Goal: Task Accomplishment & Management: Complete application form

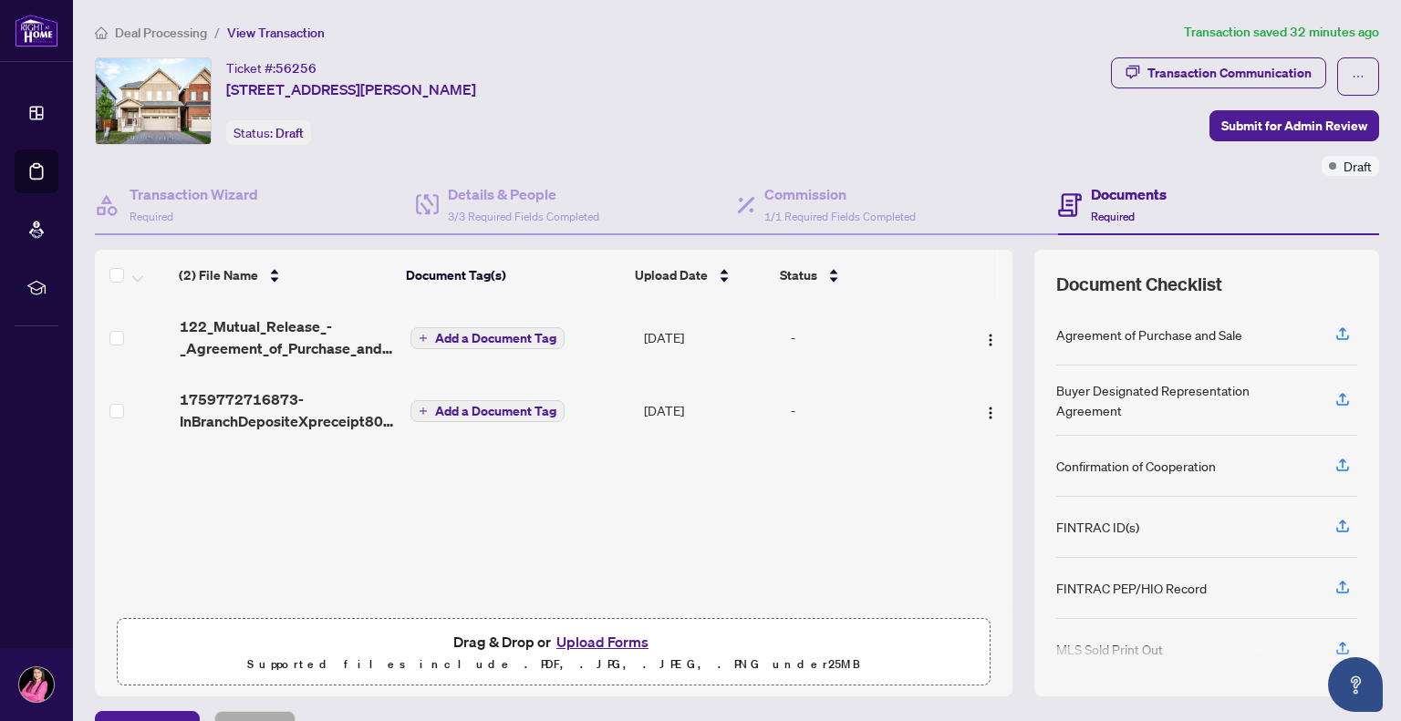
scroll to position [41, 0]
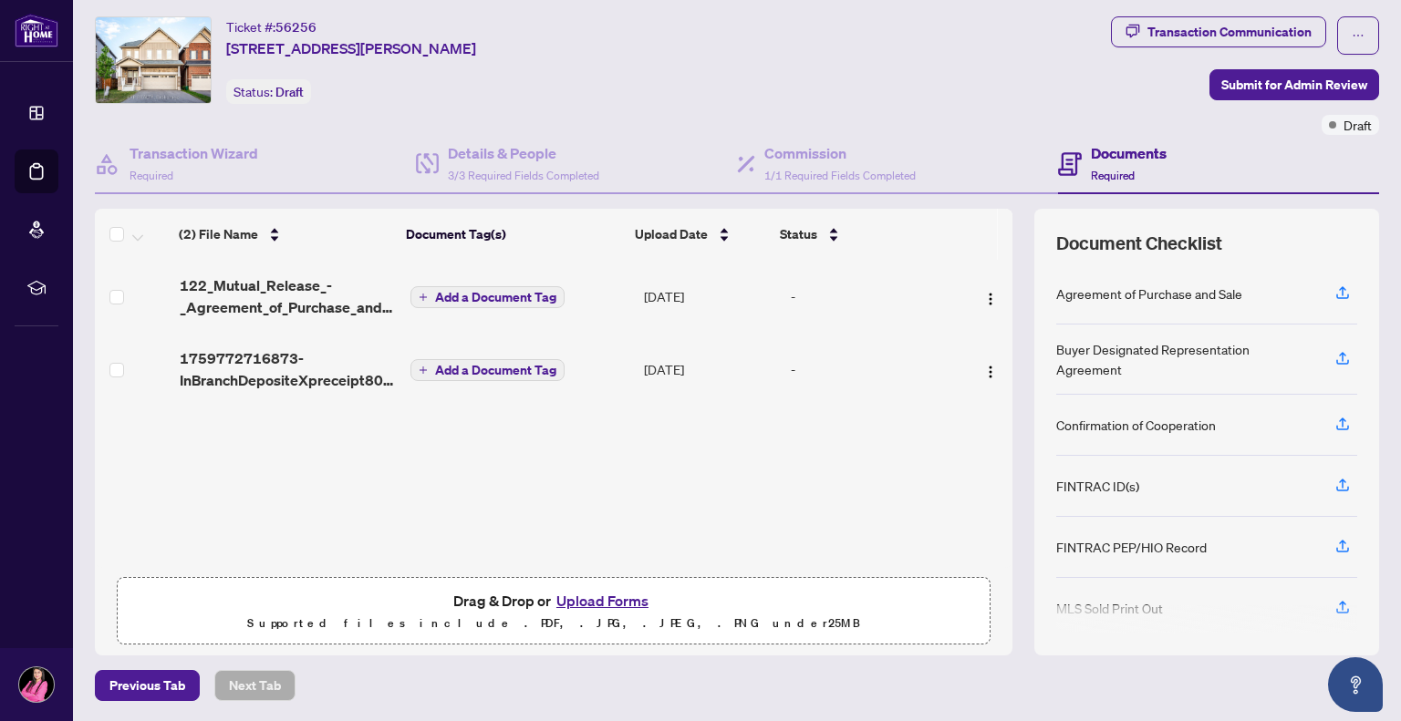
click at [436, 590] on div "Drag & Drop or Upload Forms Supported files include .PDF, .JPG, .JPEG, .PNG und…" at bounding box center [554, 612] width 850 height 46
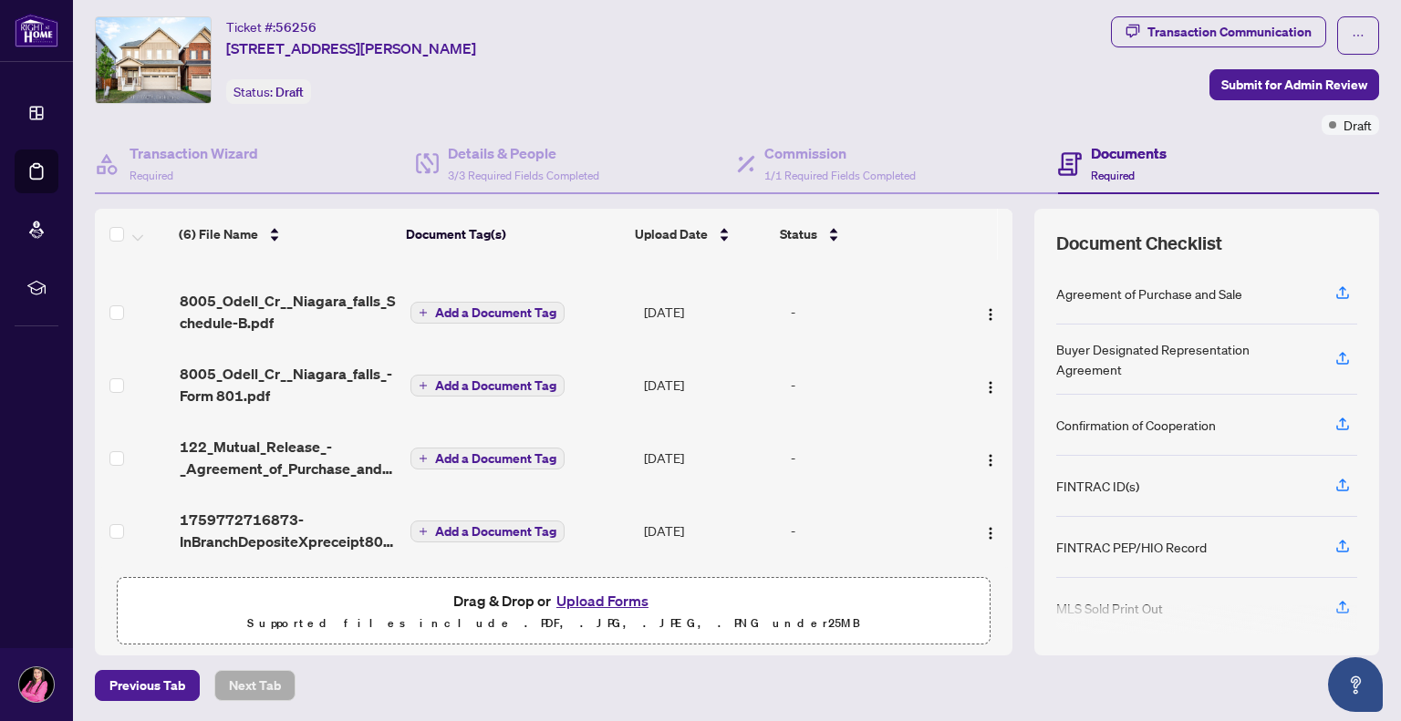
click at [551, 601] on button "Upload Forms" at bounding box center [602, 601] width 103 height 24
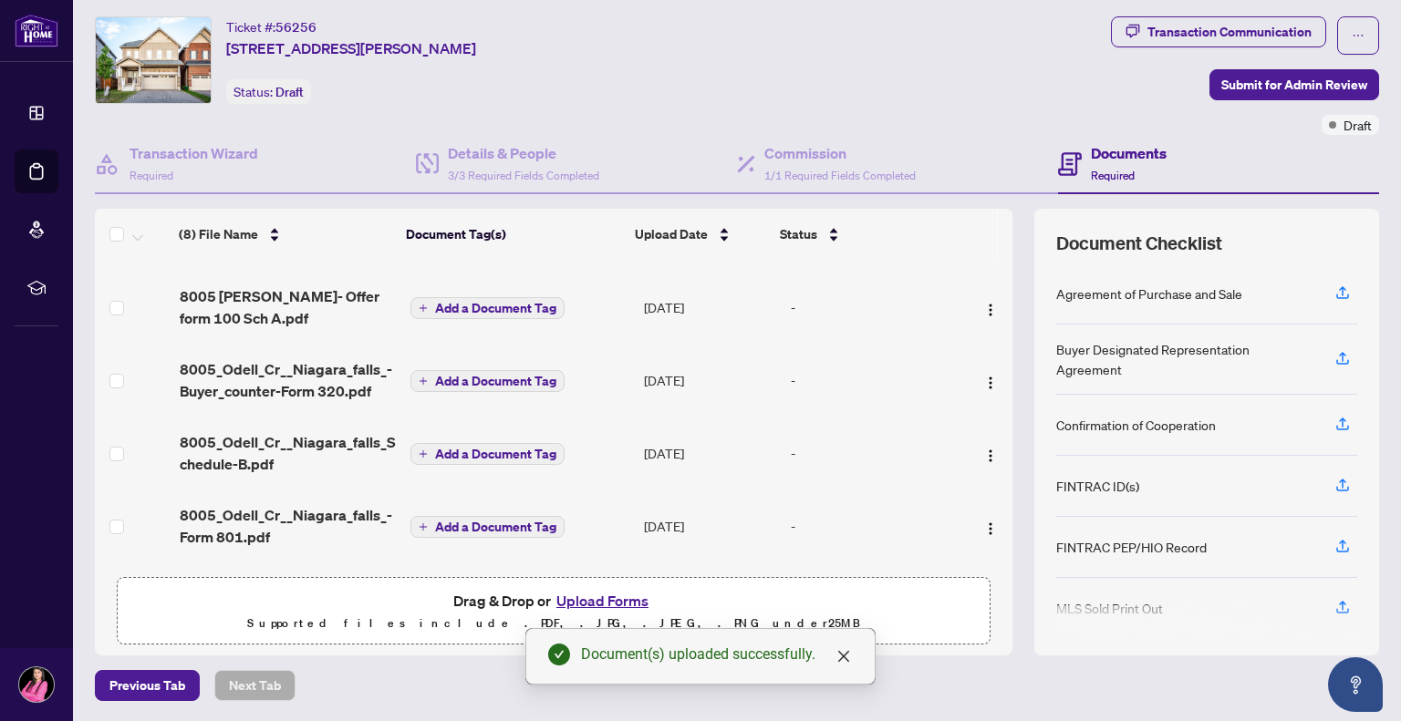
scroll to position [281, 0]
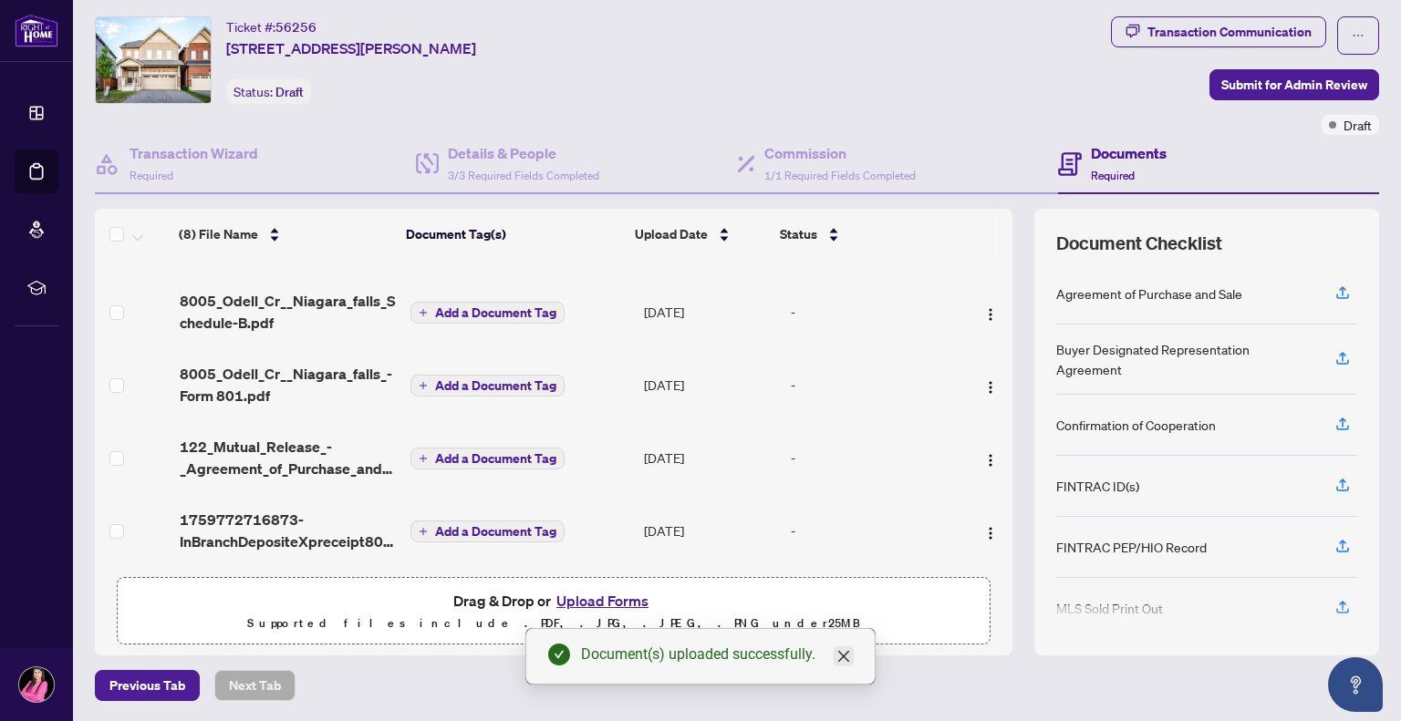
click at [847, 660] on icon "close" at bounding box center [843, 656] width 11 height 11
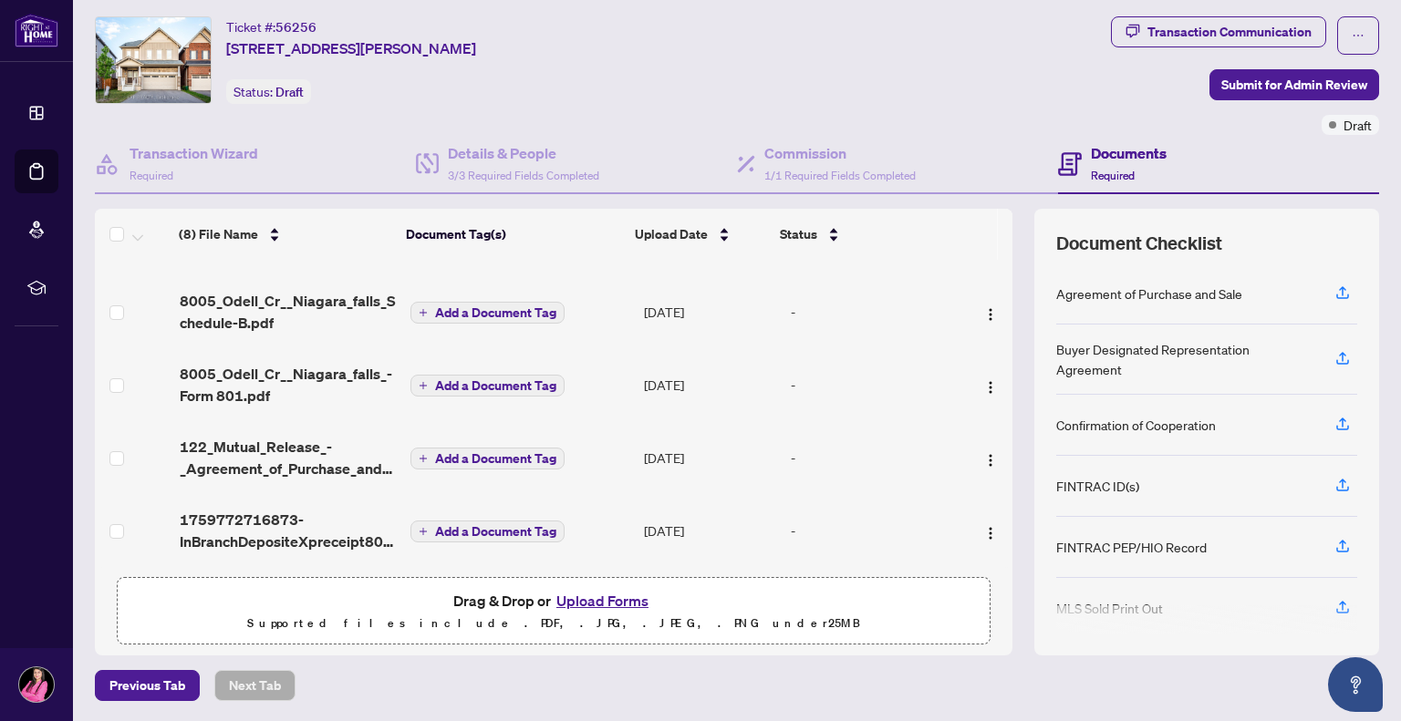
click at [564, 616] on p "Supported files include .PDF, .JPG, .JPEG, .PNG under 25 MB" at bounding box center [554, 624] width 850 height 22
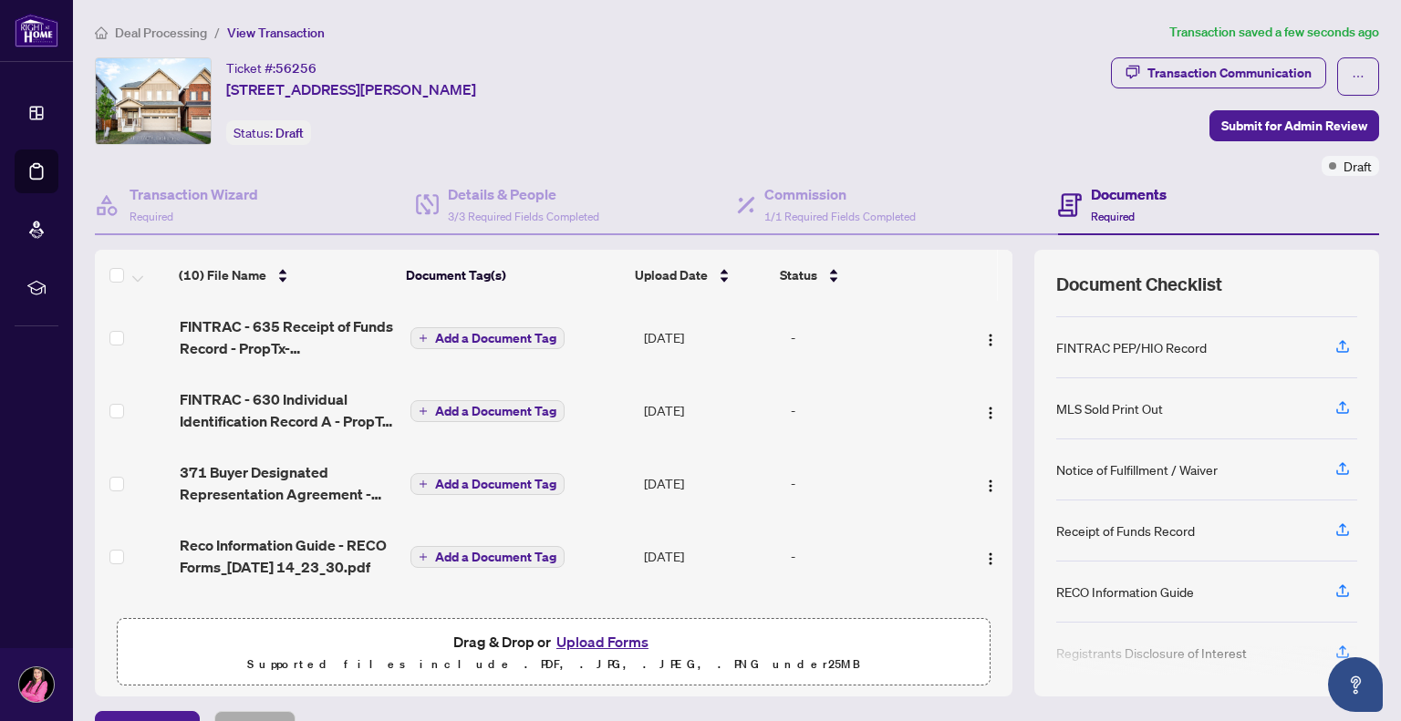
scroll to position [0, 0]
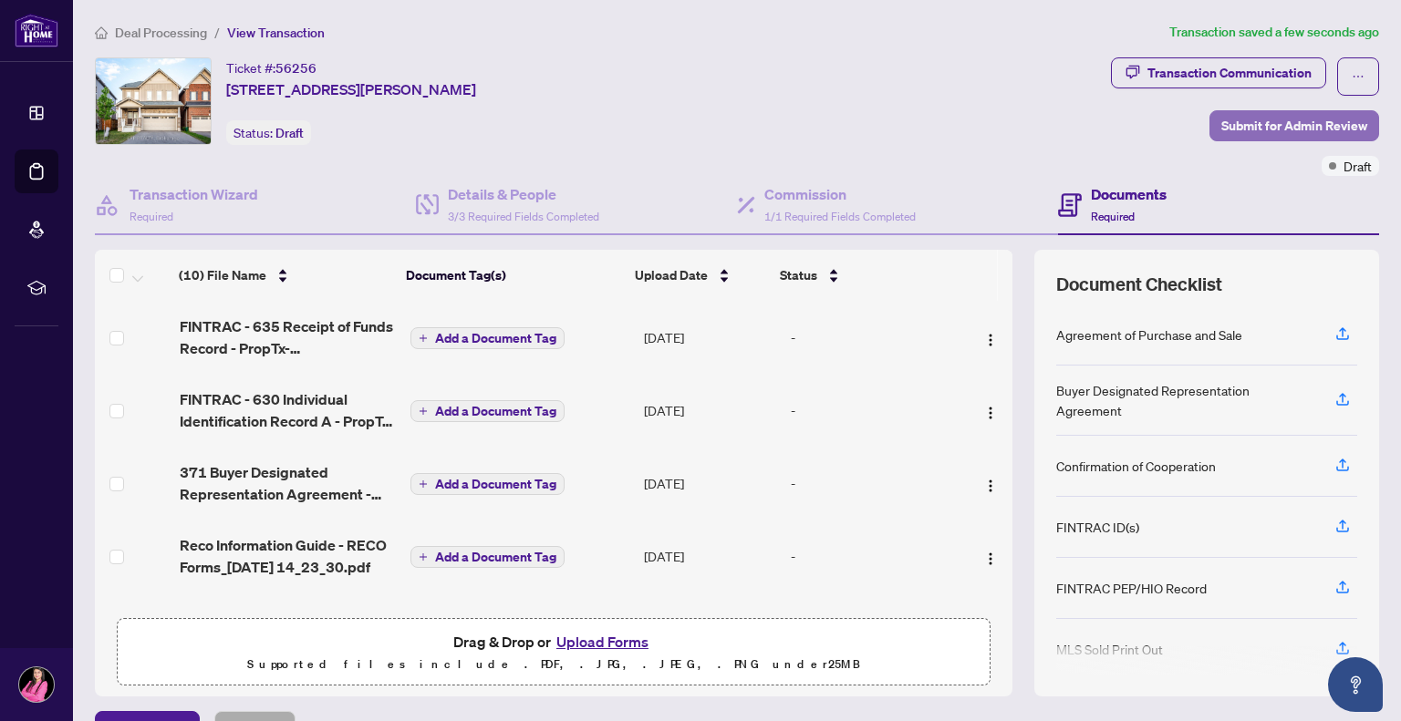
click at [1291, 130] on span "Submit for Admin Review" at bounding box center [1294, 125] width 146 height 29
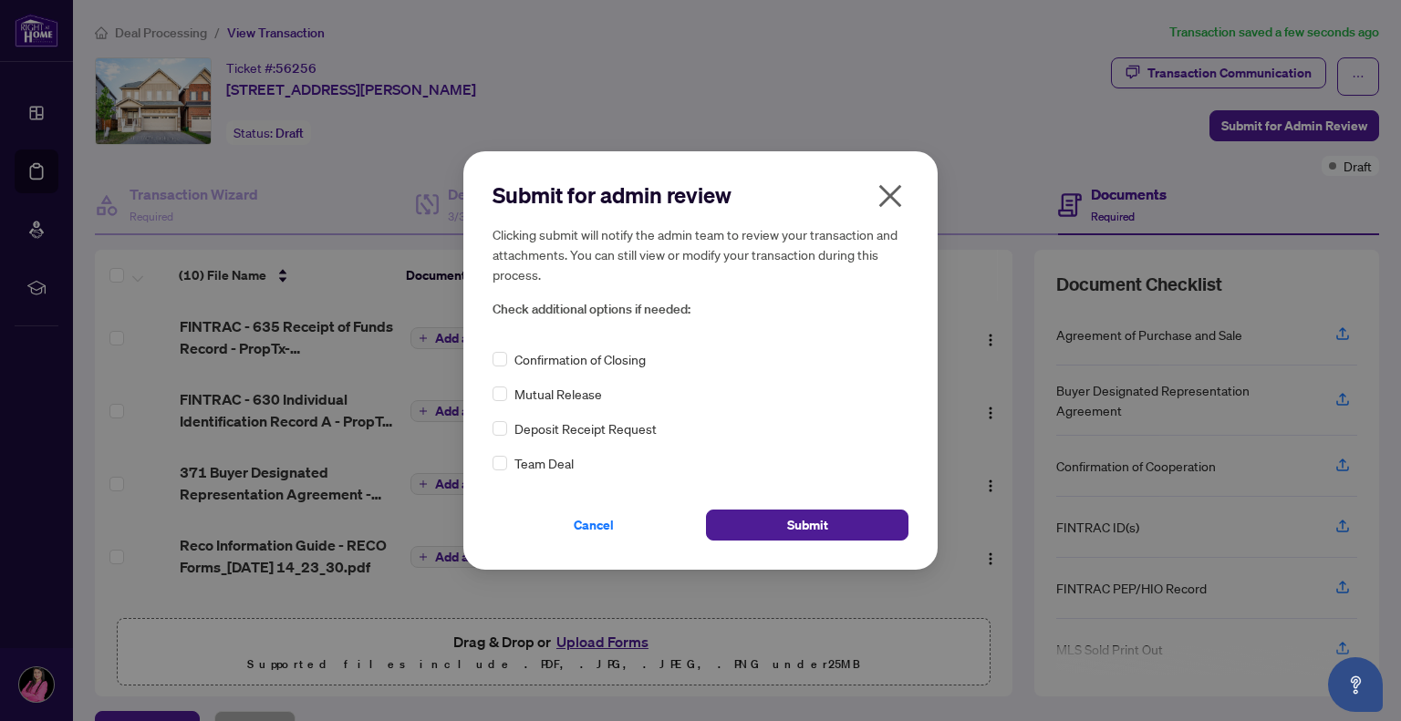
click at [492, 395] on div "Submit for admin review Clicking submit will notify the admin team to review yo…" at bounding box center [700, 360] width 474 height 419
click at [792, 515] on span "Submit" at bounding box center [807, 525] width 41 height 29
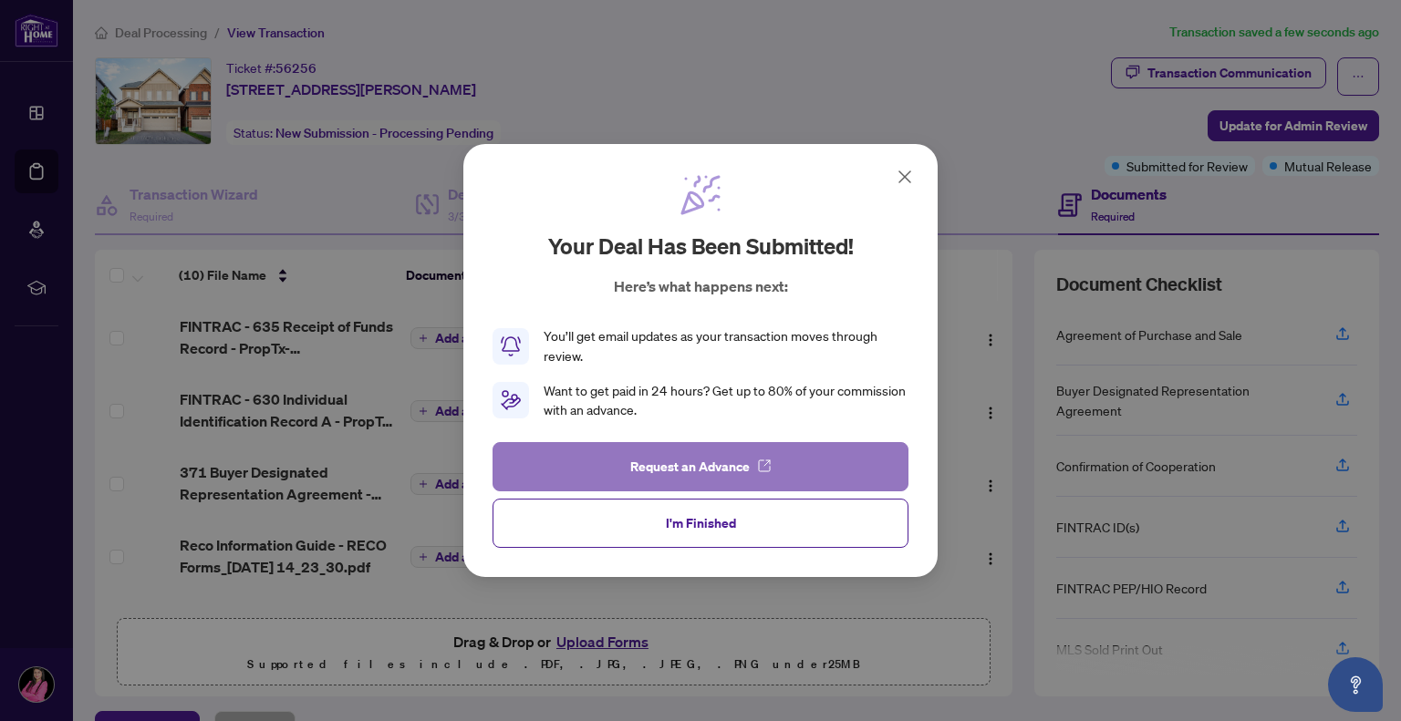
click at [751, 477] on button "Request an Advance" at bounding box center [701, 466] width 416 height 49
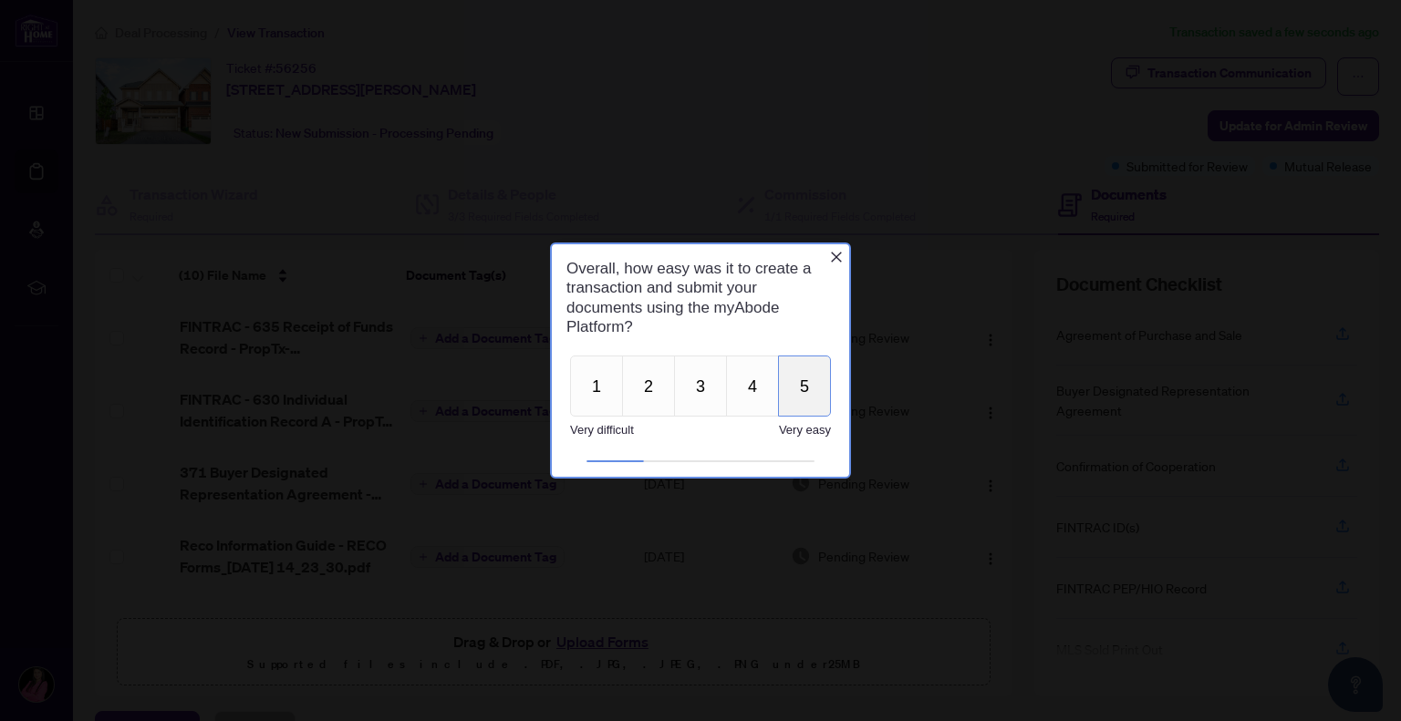
click at [810, 389] on button "5" at bounding box center [804, 385] width 53 height 61
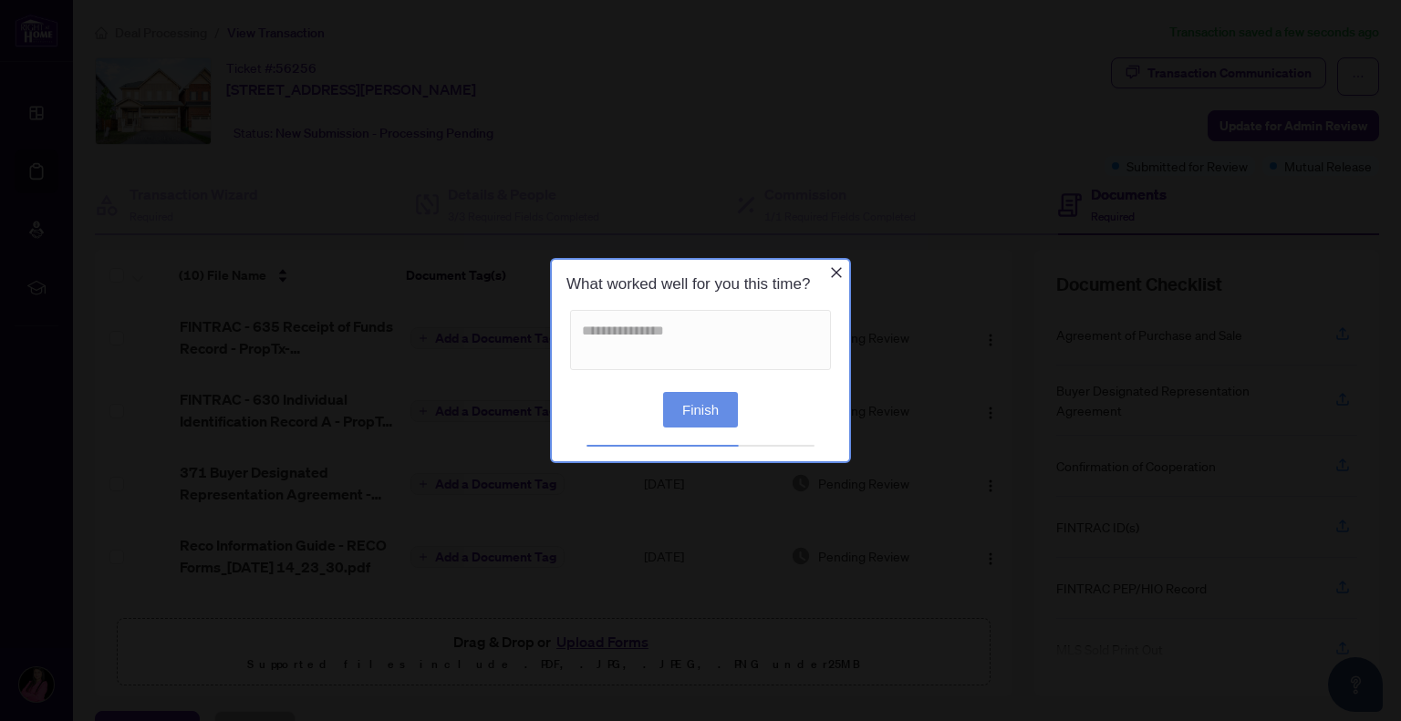
click at [832, 265] on icon "Close button" at bounding box center [836, 272] width 15 height 15
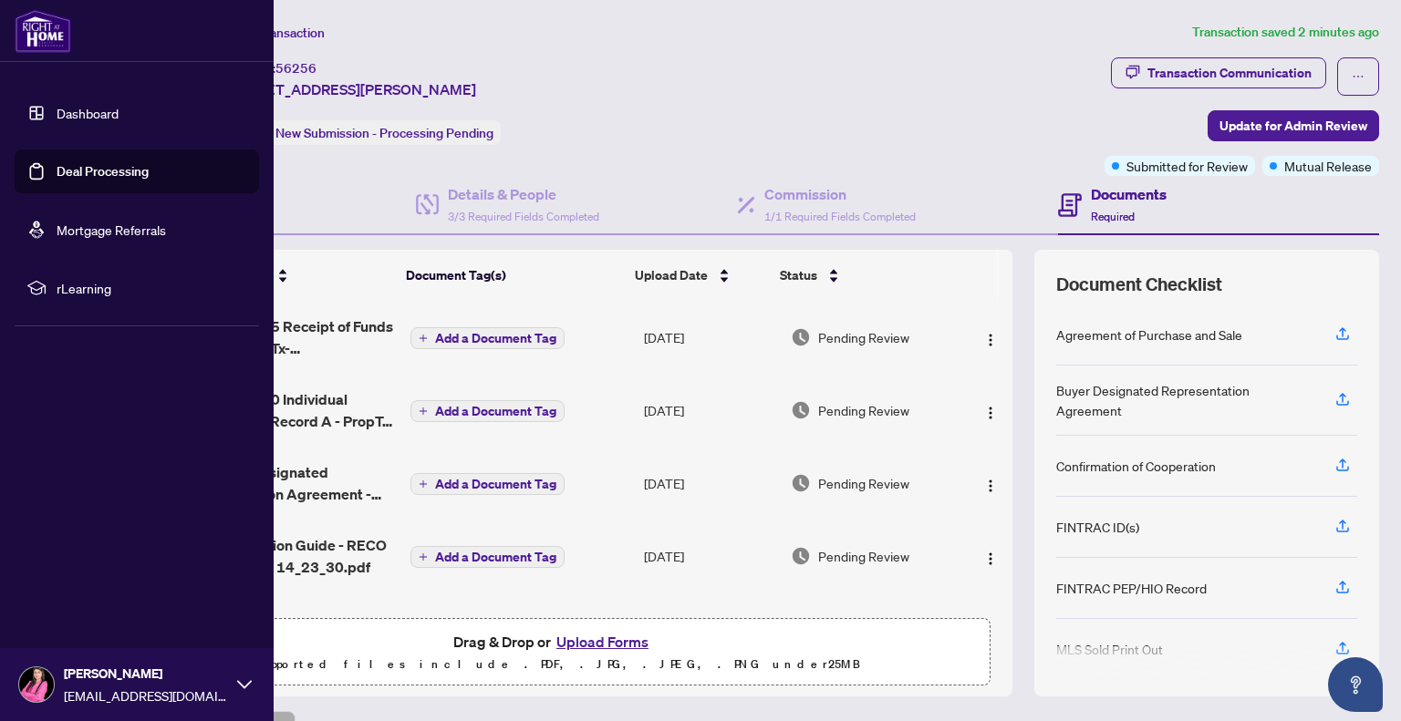
click at [88, 105] on link "Dashboard" at bounding box center [88, 113] width 62 height 16
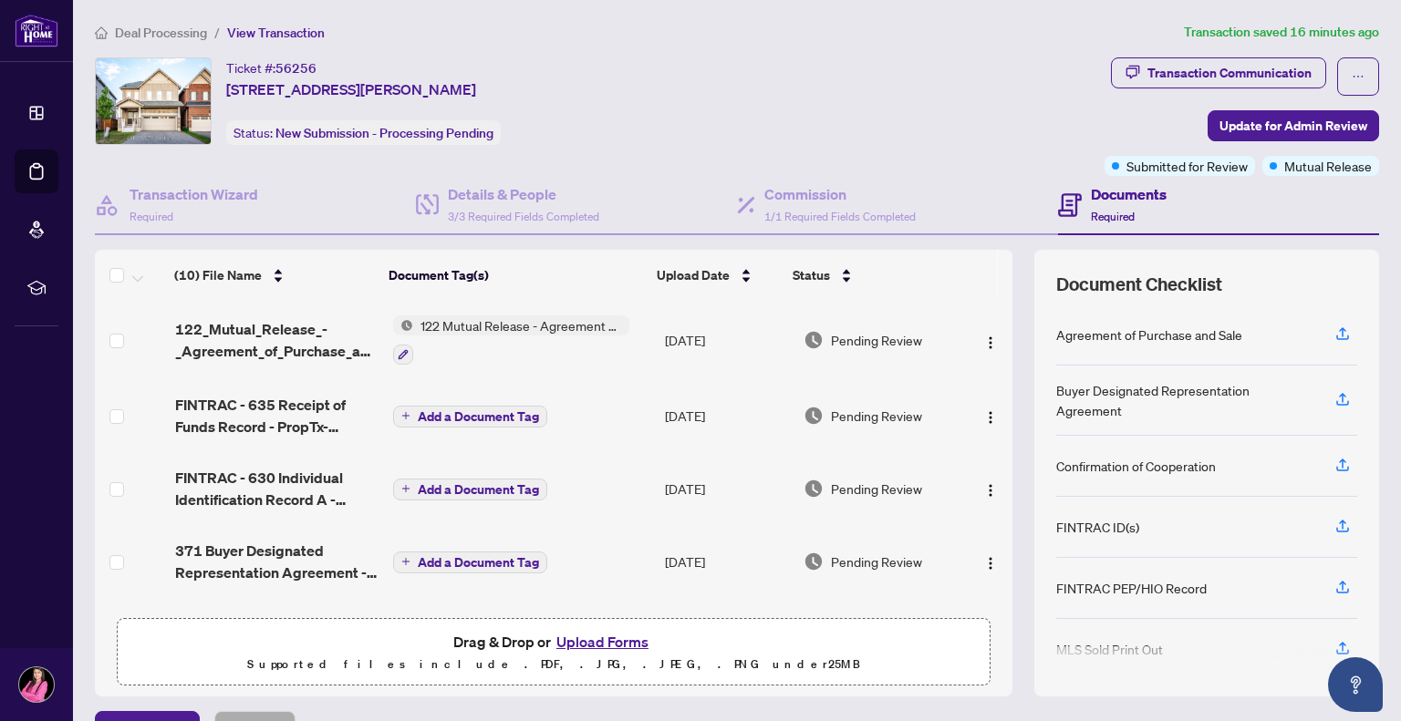
click at [1146, 207] on div "Documents Required" at bounding box center [1129, 204] width 76 height 43
click at [460, 327] on span "122 Mutual Release - Agreement of Purchase and Sale" at bounding box center [521, 326] width 216 height 20
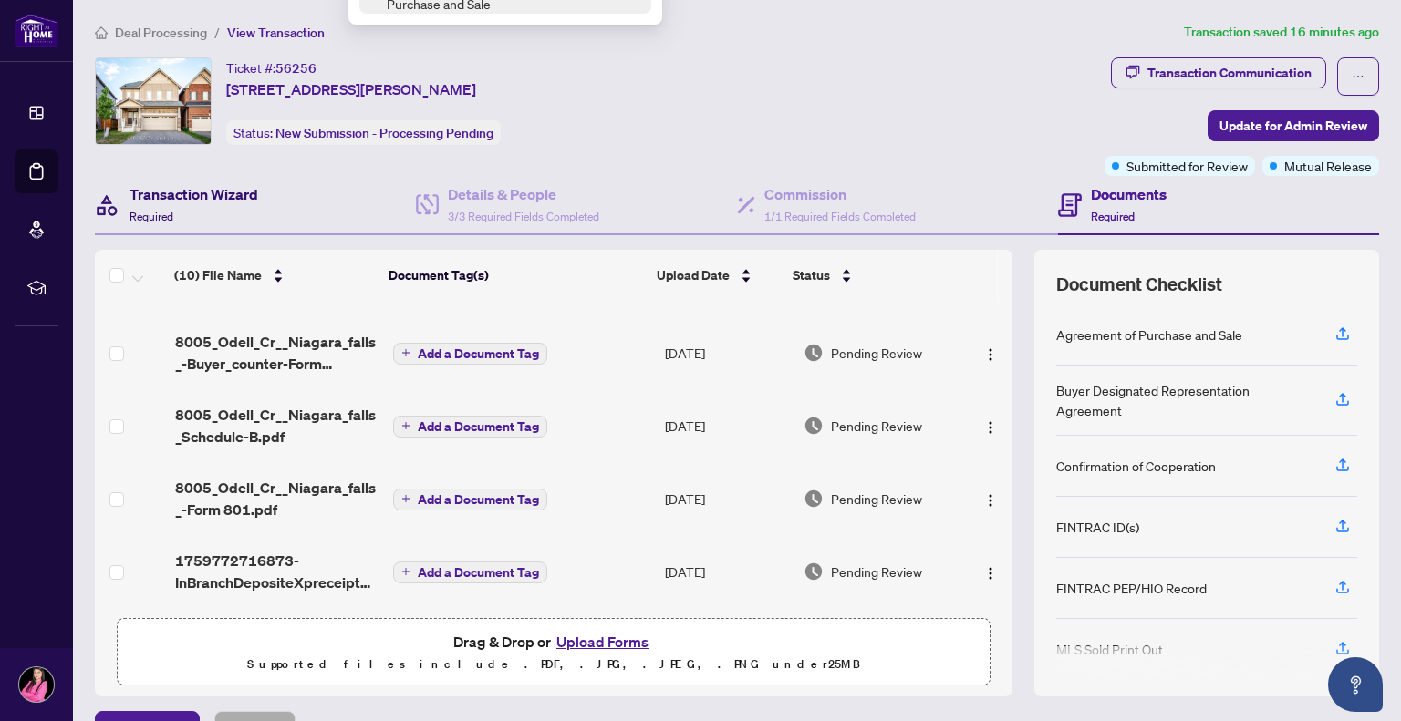
click at [143, 196] on h4 "Transaction Wizard" at bounding box center [194, 194] width 129 height 22
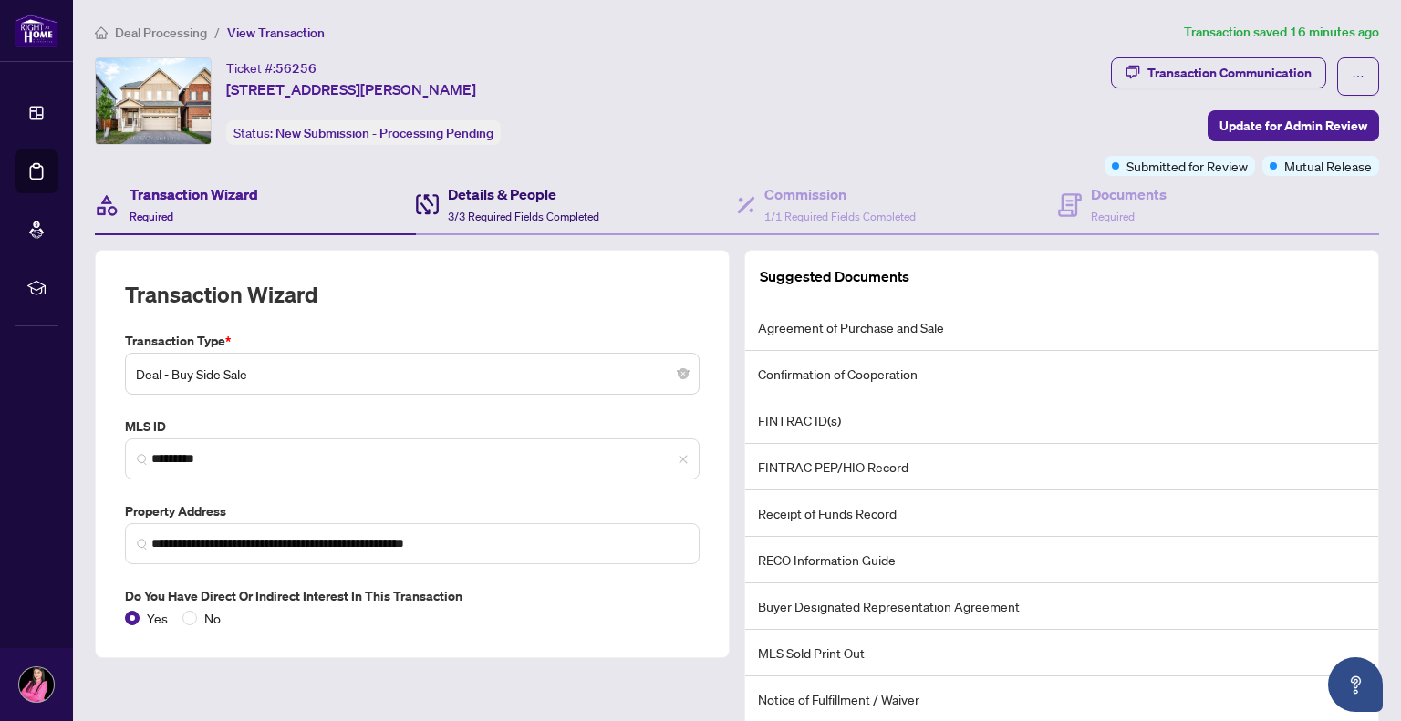
click at [533, 218] on span "3/3 Required Fields Completed" at bounding box center [523, 217] width 151 height 14
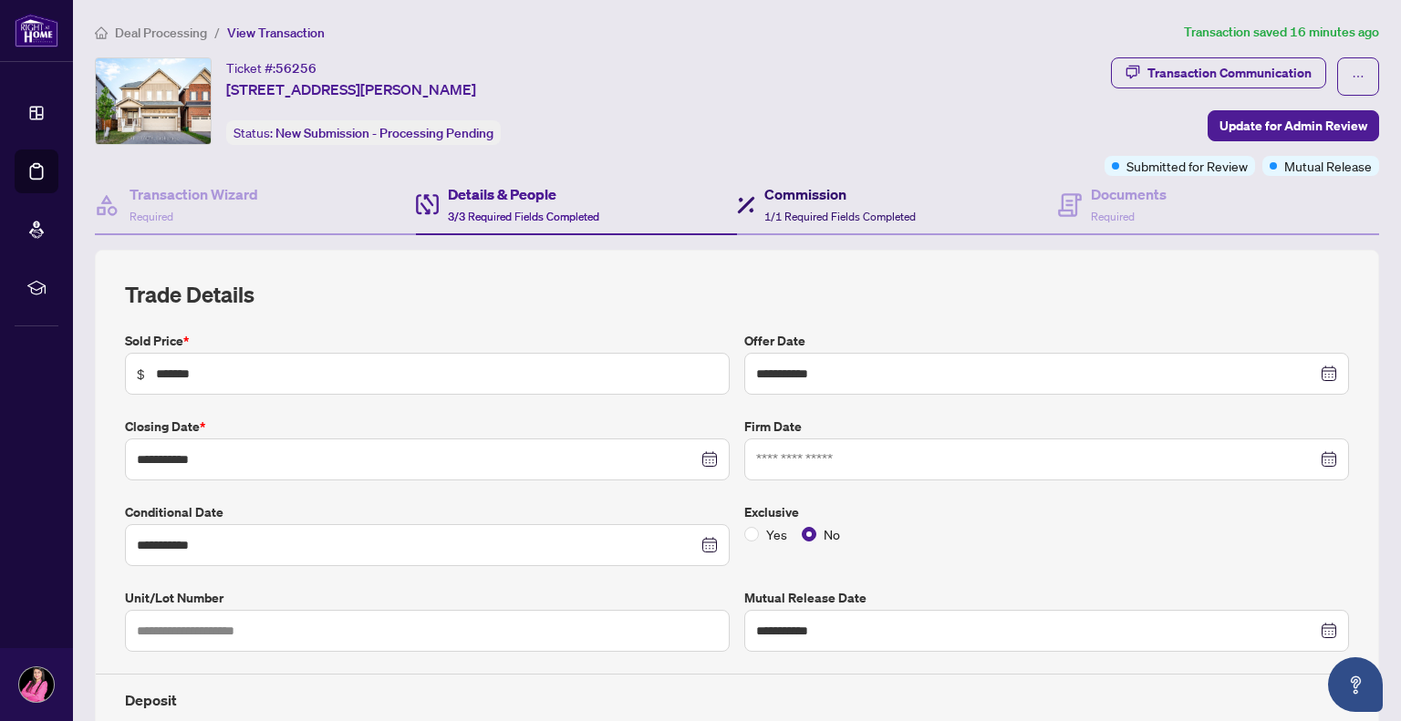
click at [905, 218] on span "1/1 Required Fields Completed" at bounding box center [839, 217] width 151 height 14
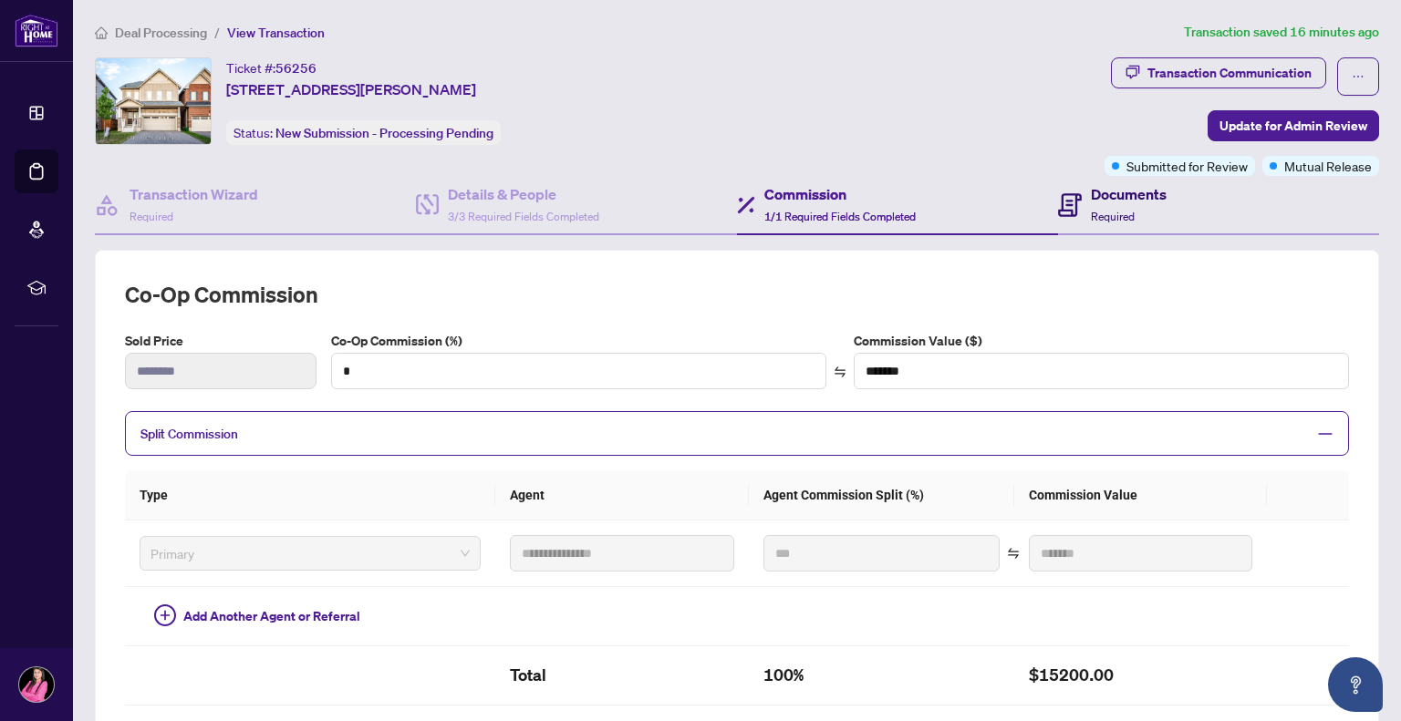
click at [1147, 191] on h4 "Documents" at bounding box center [1129, 194] width 76 height 22
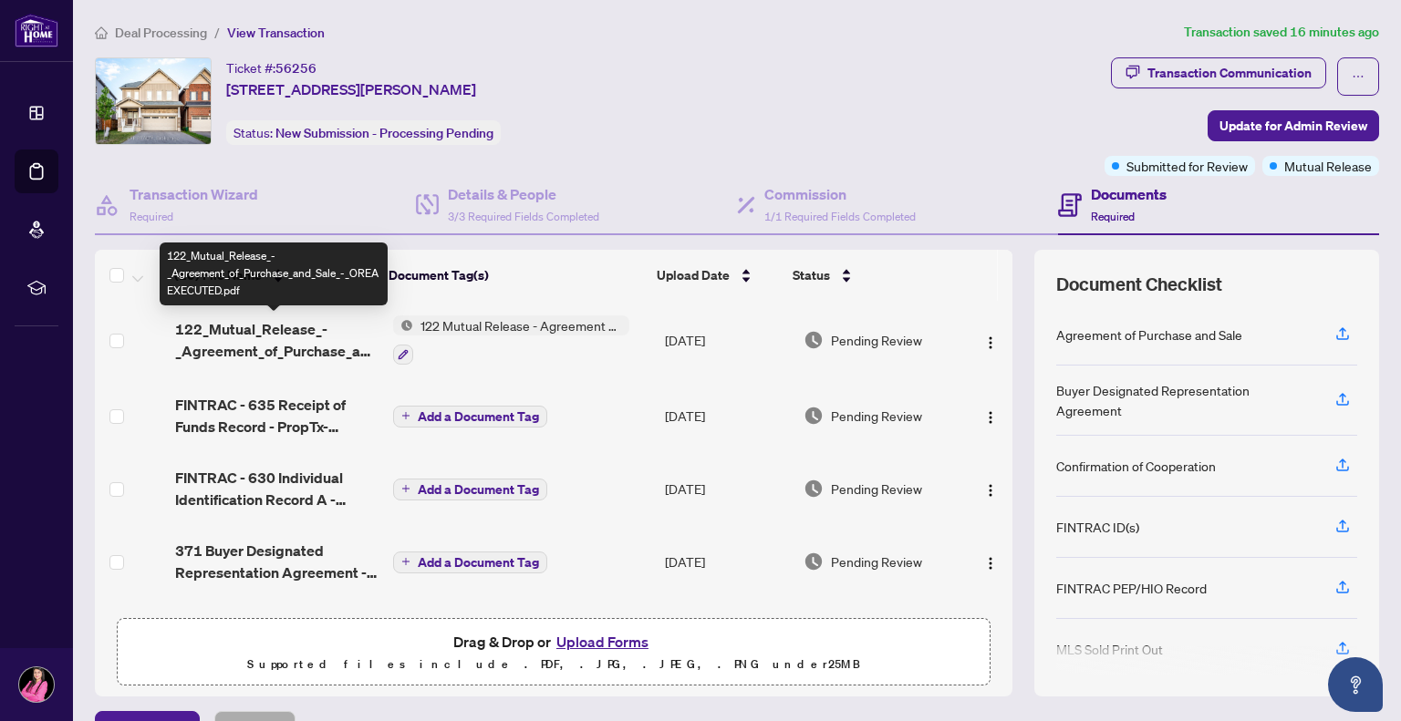
click at [294, 346] on span "122_Mutual_Release_-_Agreement_of_Purchase_and_Sale_-_OREA EXECUTED.pdf" at bounding box center [276, 340] width 203 height 44
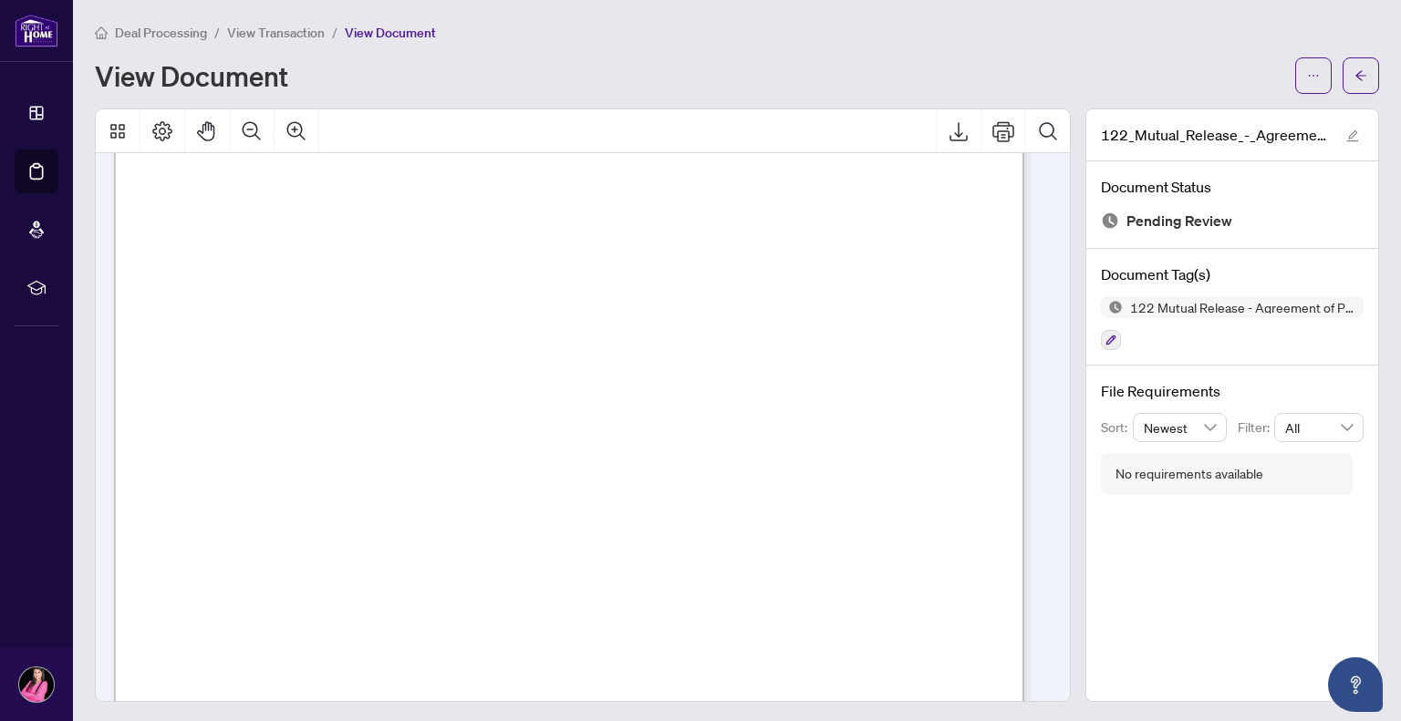
scroll to position [664, 0]
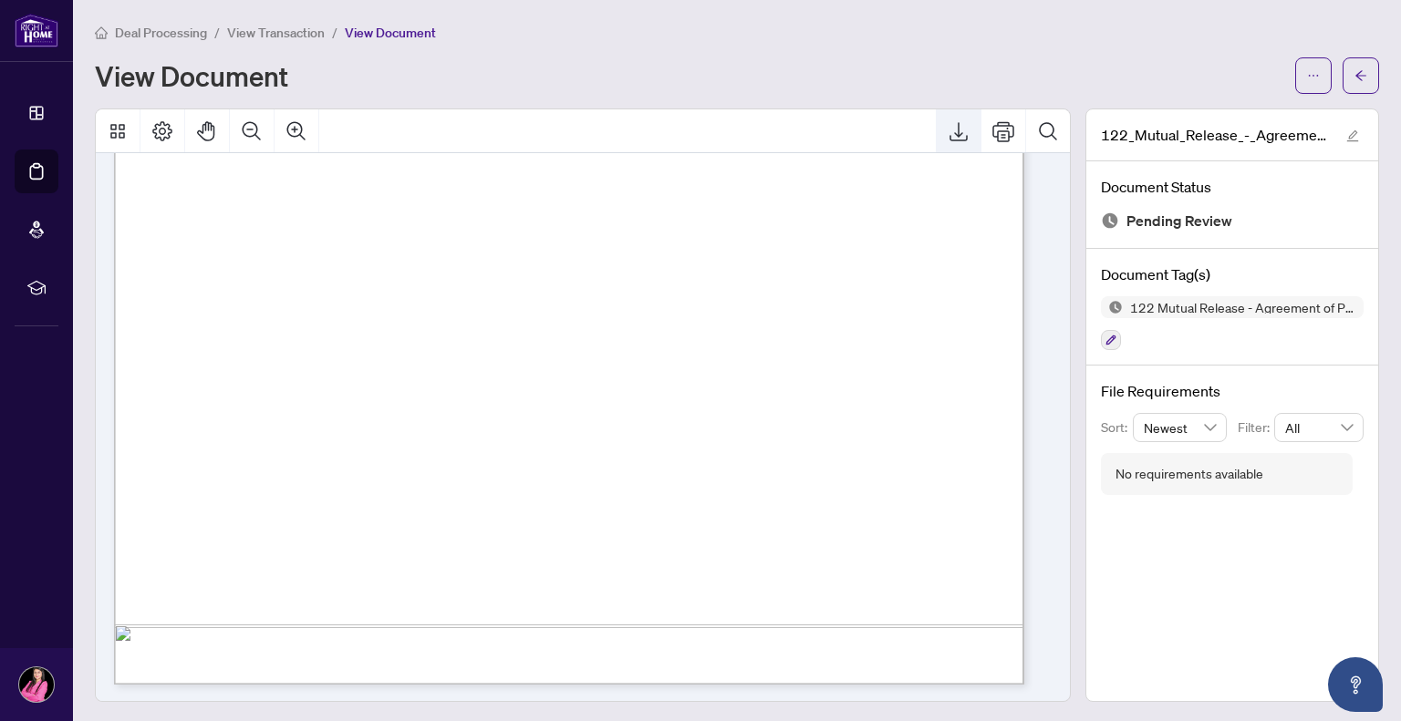
click at [945, 141] on button "Export" at bounding box center [959, 131] width 44 height 44
